Goal: Task Accomplishment & Management: Manage account settings

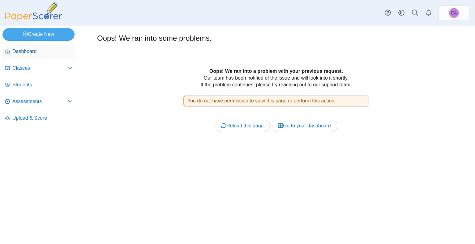
click at [46, 54] on span "Dashboard" at bounding box center [42, 51] width 60 height 7
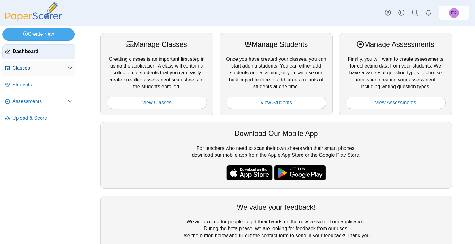
click at [38, 70] on span "Classes" at bounding box center [39, 68] width 55 height 7
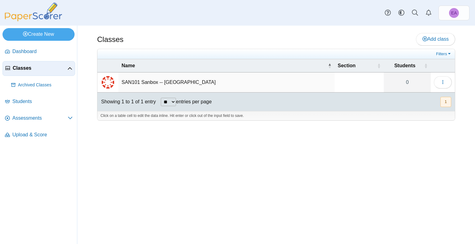
click at [141, 82] on td "SAN101 Sanbox -- [GEOGRAPHIC_DATA]" at bounding box center [226, 83] width 216 height 20
click at [434, 82] on button "button" at bounding box center [443, 82] width 18 height 12
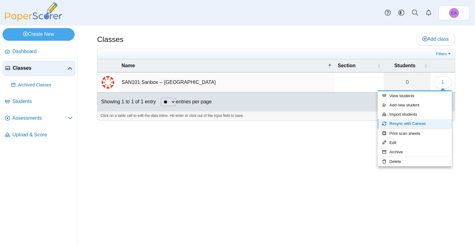
click at [406, 125] on link "Resync with Canvas" at bounding box center [414, 123] width 74 height 9
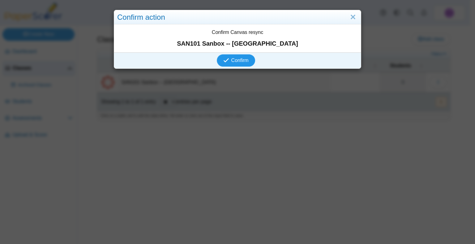
click at [223, 63] on icon "submit" at bounding box center [227, 60] width 8 height 7
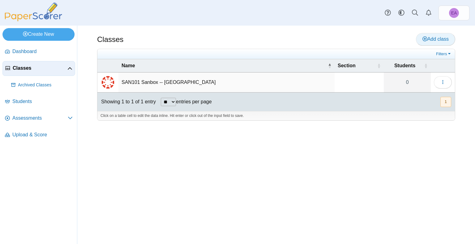
click at [441, 39] on span "Add class" at bounding box center [435, 38] width 26 height 5
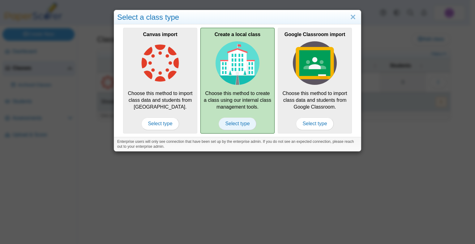
click at [236, 123] on span "Select type" at bounding box center [237, 124] width 37 height 12
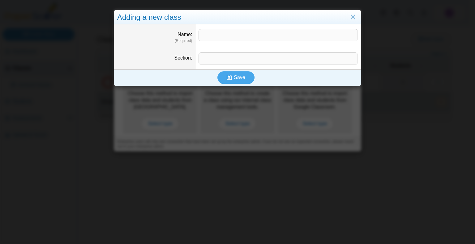
drag, startPoint x: 208, startPoint y: 43, endPoint x: 207, endPoint y: 40, distance: 3.1
click at [208, 42] on dd at bounding box center [277, 35] width 165 height 23
click at [207, 40] on input "Name" at bounding box center [277, 35] width 159 height 12
type input "**********"
click at [246, 59] on input "Section" at bounding box center [277, 59] width 159 height 12
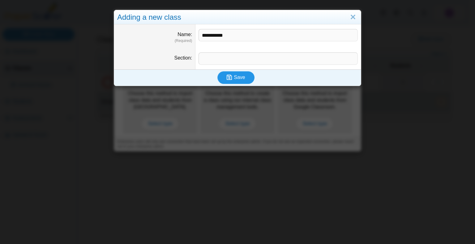
click at [240, 77] on span "Save" at bounding box center [239, 77] width 11 height 5
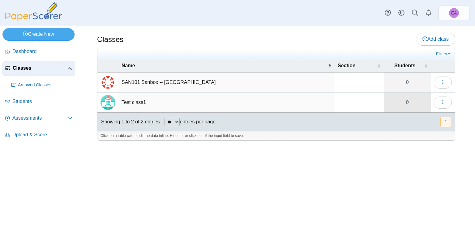
click at [408, 103] on link "0" at bounding box center [407, 103] width 47 height 20
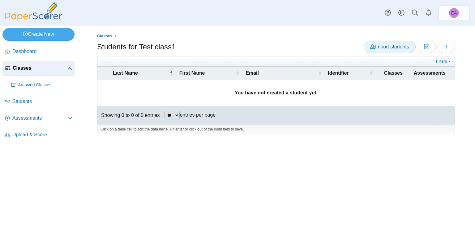
click at [396, 47] on span "Import students" at bounding box center [389, 46] width 39 height 5
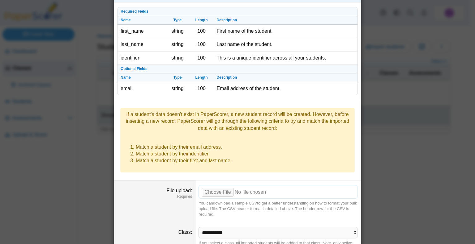
scroll to position [43, 0]
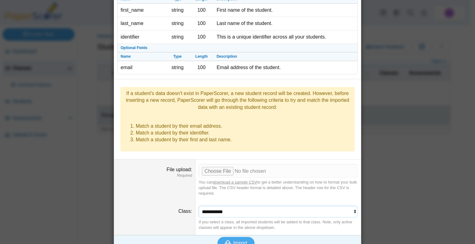
click at [258, 206] on select "**********" at bounding box center [277, 212] width 159 height 12
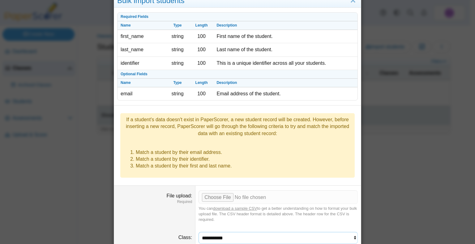
scroll to position [0, 0]
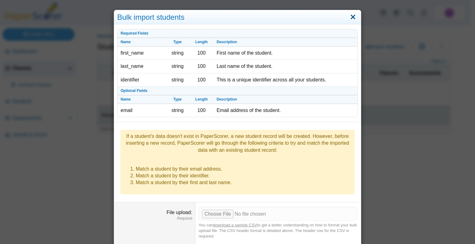
click at [349, 16] on link "Close" at bounding box center [353, 17] width 10 height 11
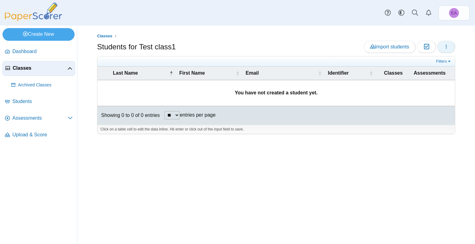
click at [439, 46] on button "button" at bounding box center [446, 47] width 18 height 12
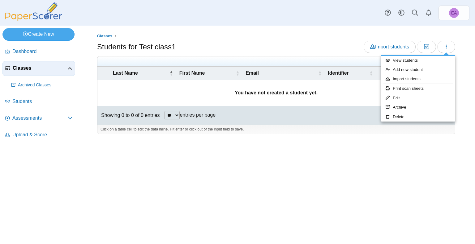
click at [317, 152] on div "Classes Students for Test class1 Import students Moderation 0 **" at bounding box center [275, 135] width 397 height 219
